Goal: Information Seeking & Learning: Learn about a topic

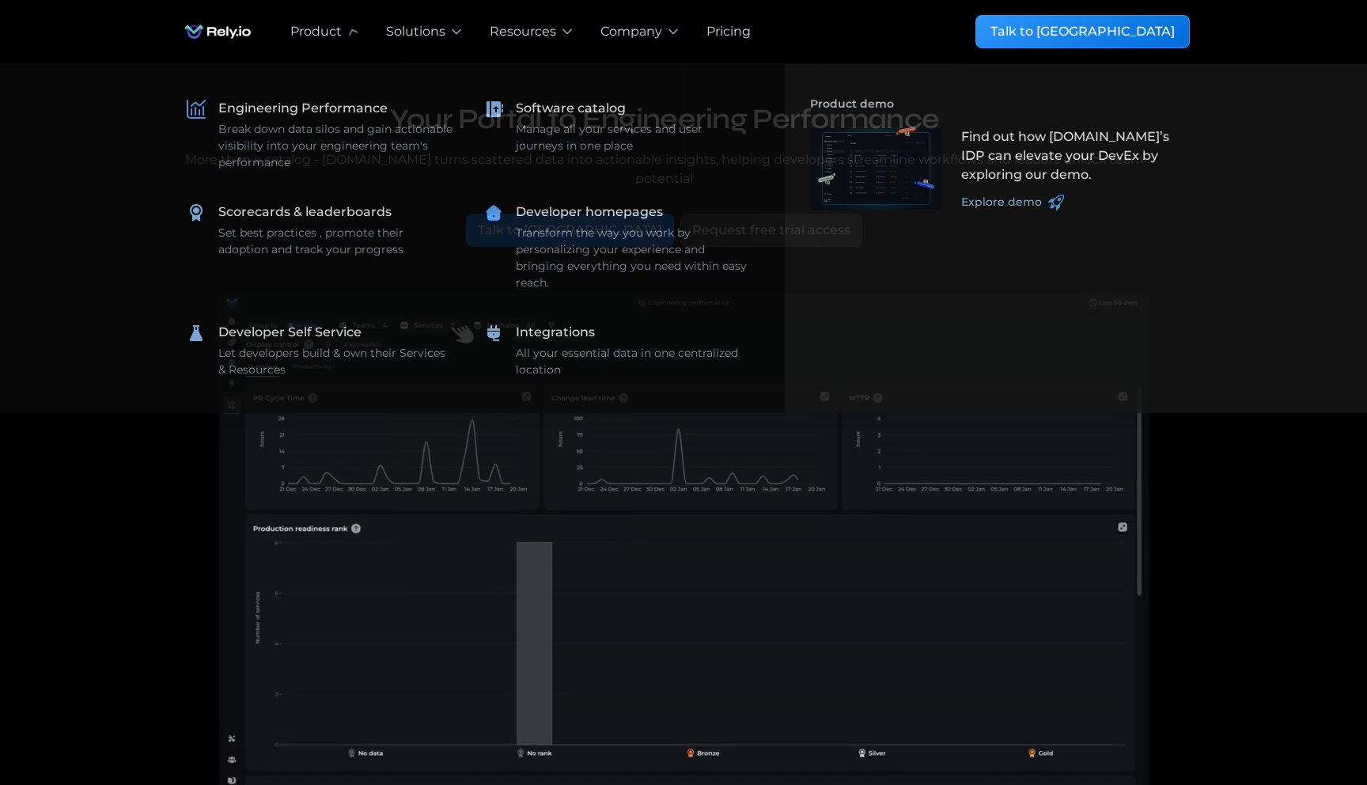
click at [210, 30] on img "home" at bounding box center [218, 32] width 82 height 32
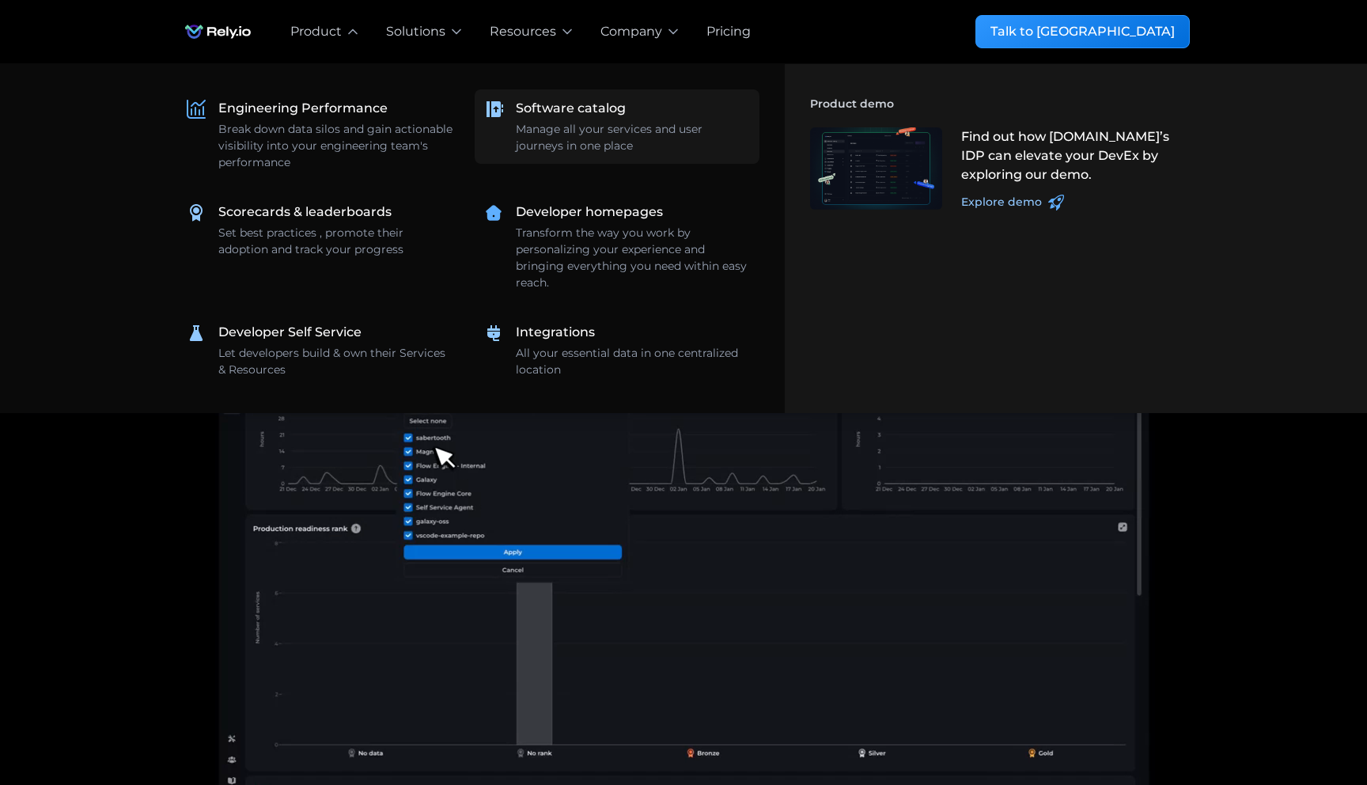
click at [525, 108] on div "Software catalog" at bounding box center [571, 108] width 110 height 19
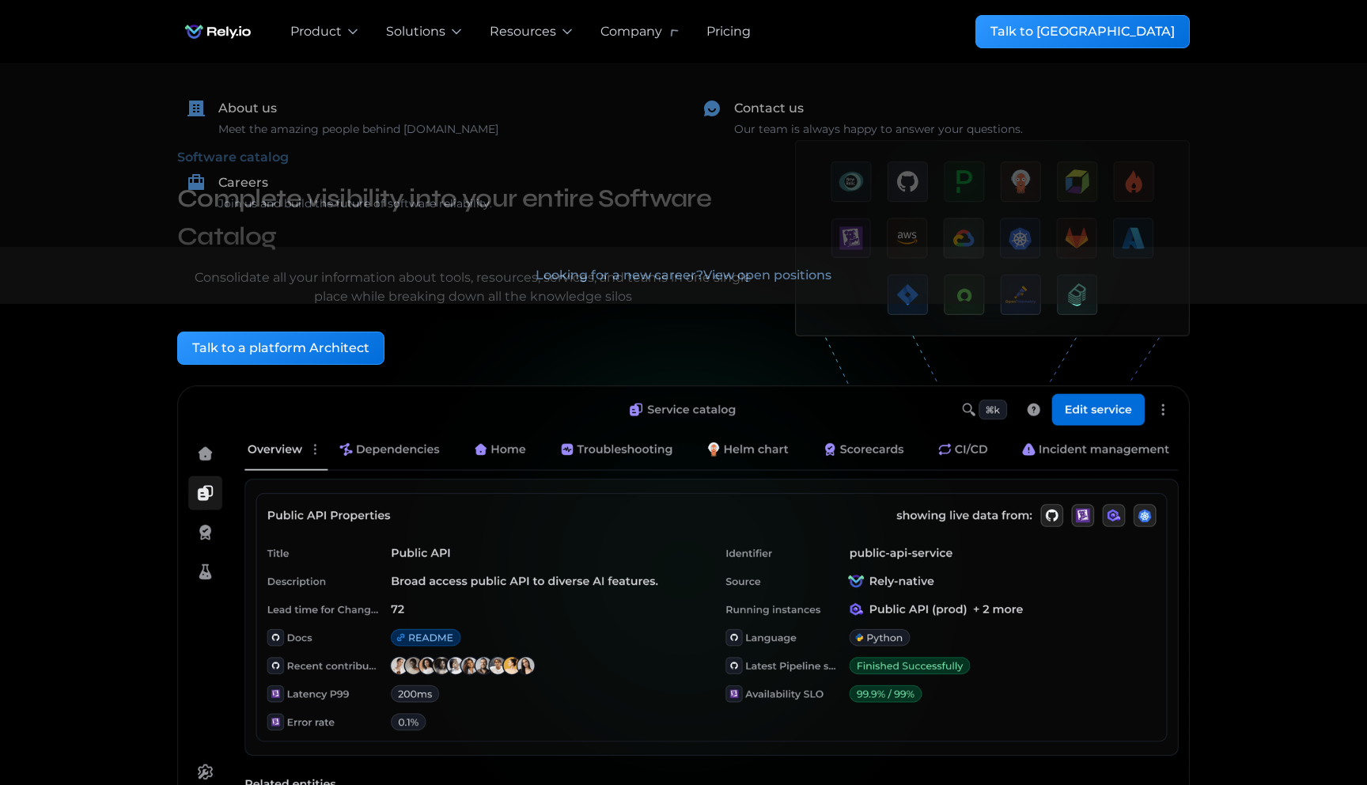
click at [726, 32] on div "Pricing" at bounding box center [729, 31] width 44 height 19
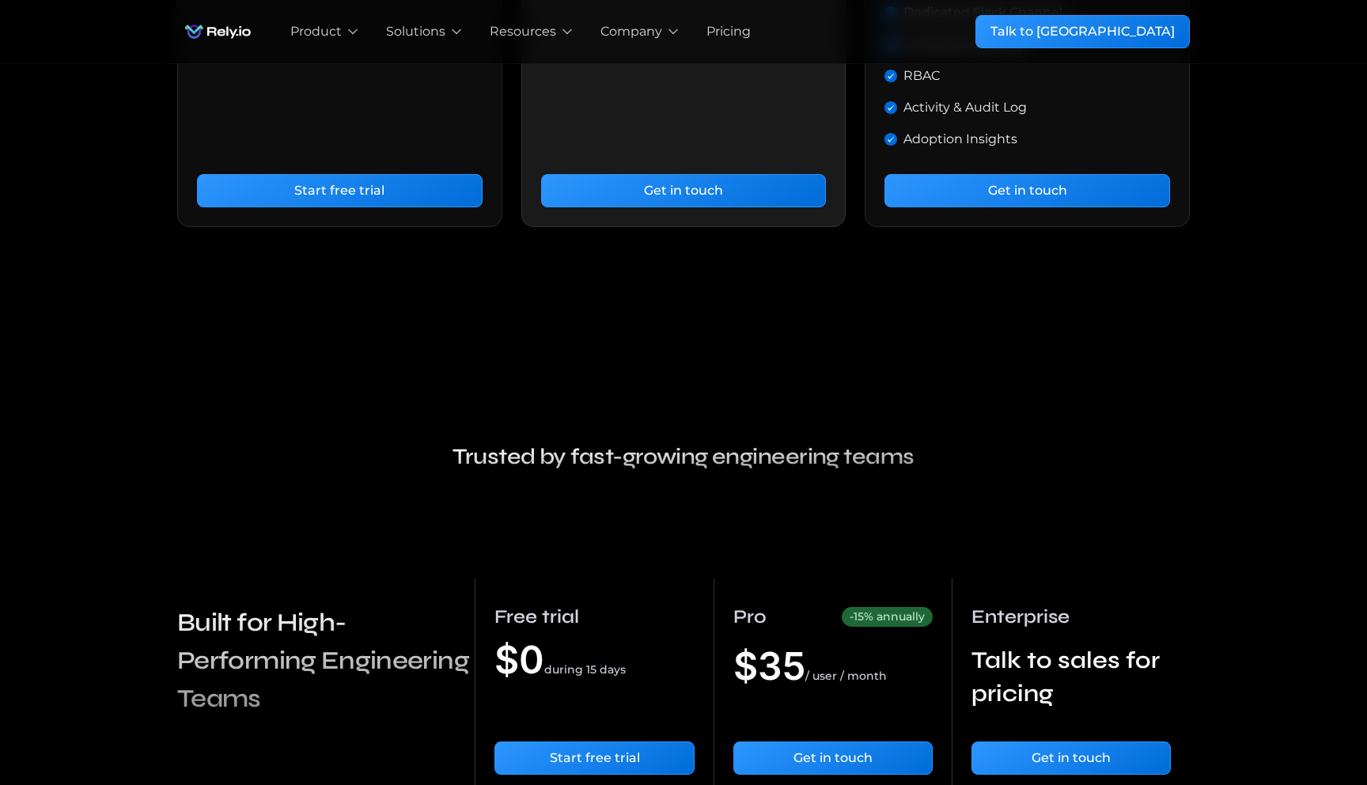
scroll to position [995, 0]
